Goal: Transaction & Acquisition: Purchase product/service

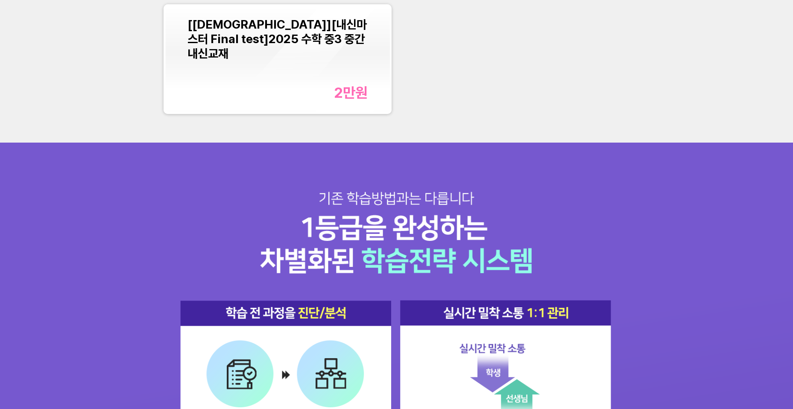
scroll to position [286, 0]
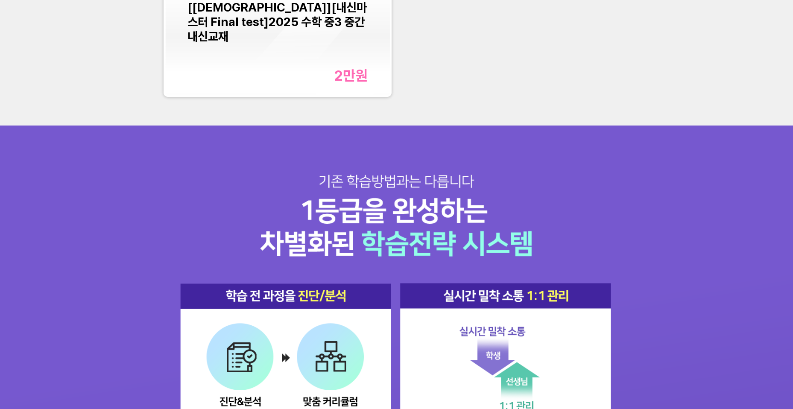
click at [345, 75] on div "2만 원" at bounding box center [351, 75] width 34 height 17
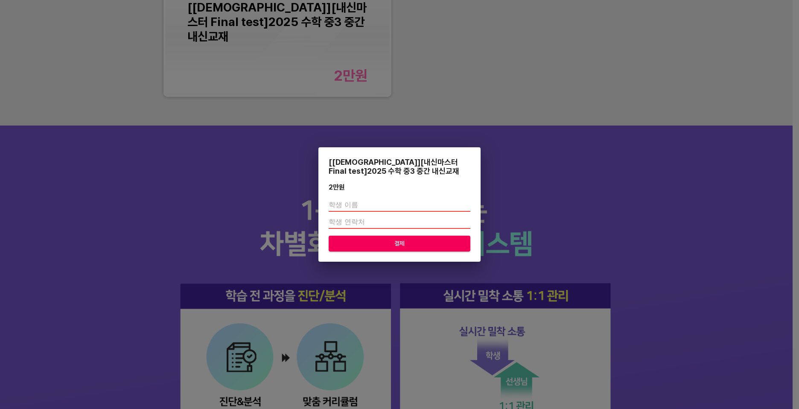
click at [383, 206] on input "text" at bounding box center [400, 205] width 142 height 14
type input "[PERSON_NAME]"
type input "01020483958"
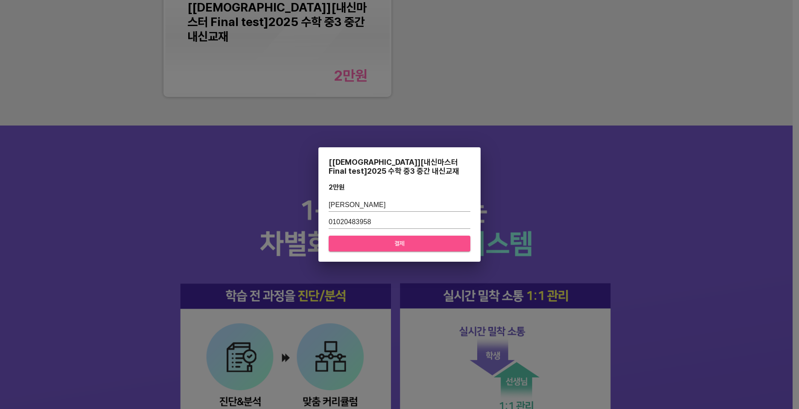
click at [404, 240] on span "결제" at bounding box center [399, 243] width 128 height 11
